Goal: Navigation & Orientation: Find specific page/section

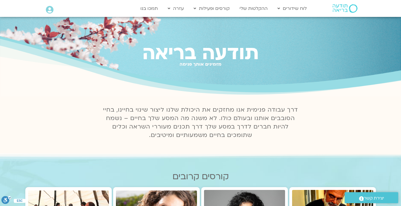
click at [339, 7] on img at bounding box center [345, 8] width 25 height 8
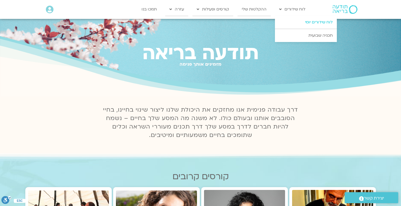
click at [198, 20] on link "לוח שידורים יומי" at bounding box center [306, 22] width 62 height 13
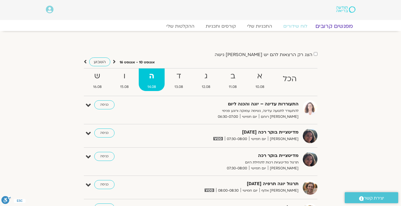
click at [342, 26] on link "מפגשים קרובים" at bounding box center [334, 26] width 51 height 7
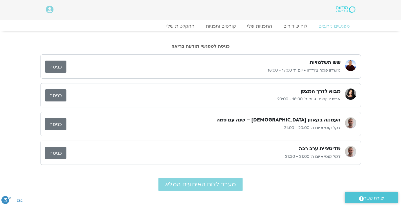
click at [53, 95] on link "כניסה" at bounding box center [55, 95] width 21 height 12
